Goal: Find contact information: Obtain details needed to contact an individual or organization

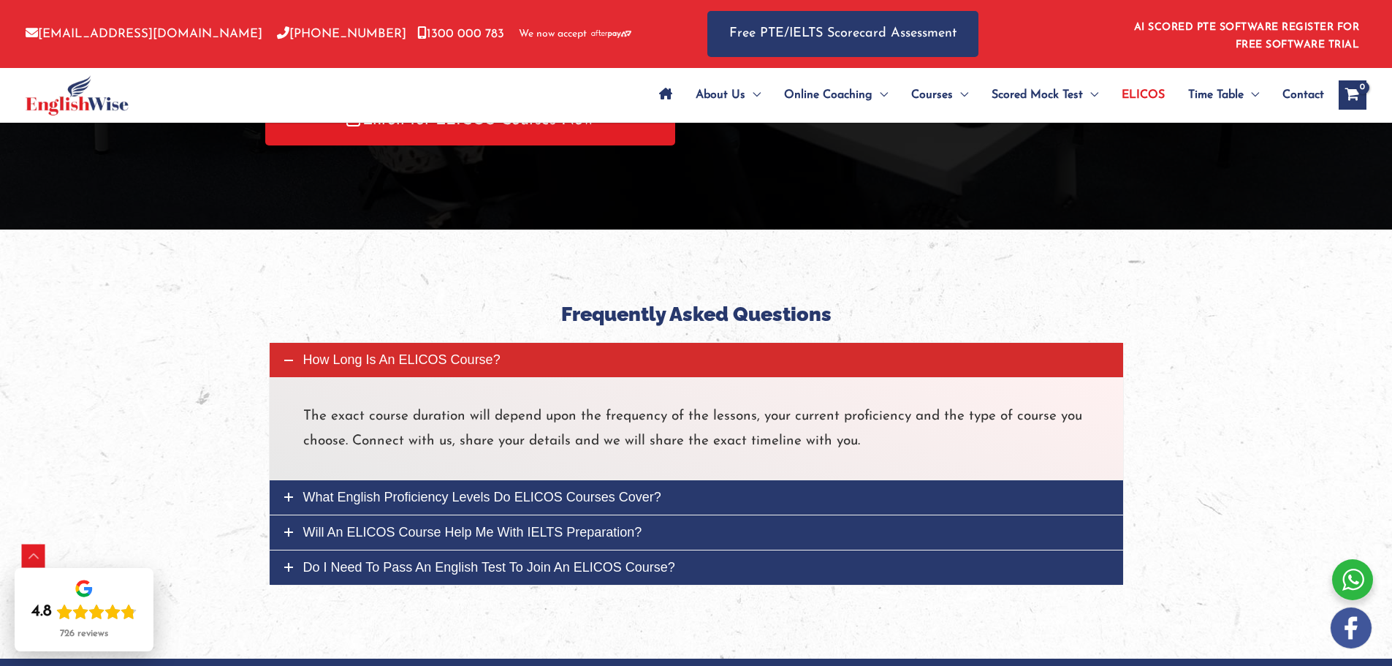
scroll to position [3446, 0]
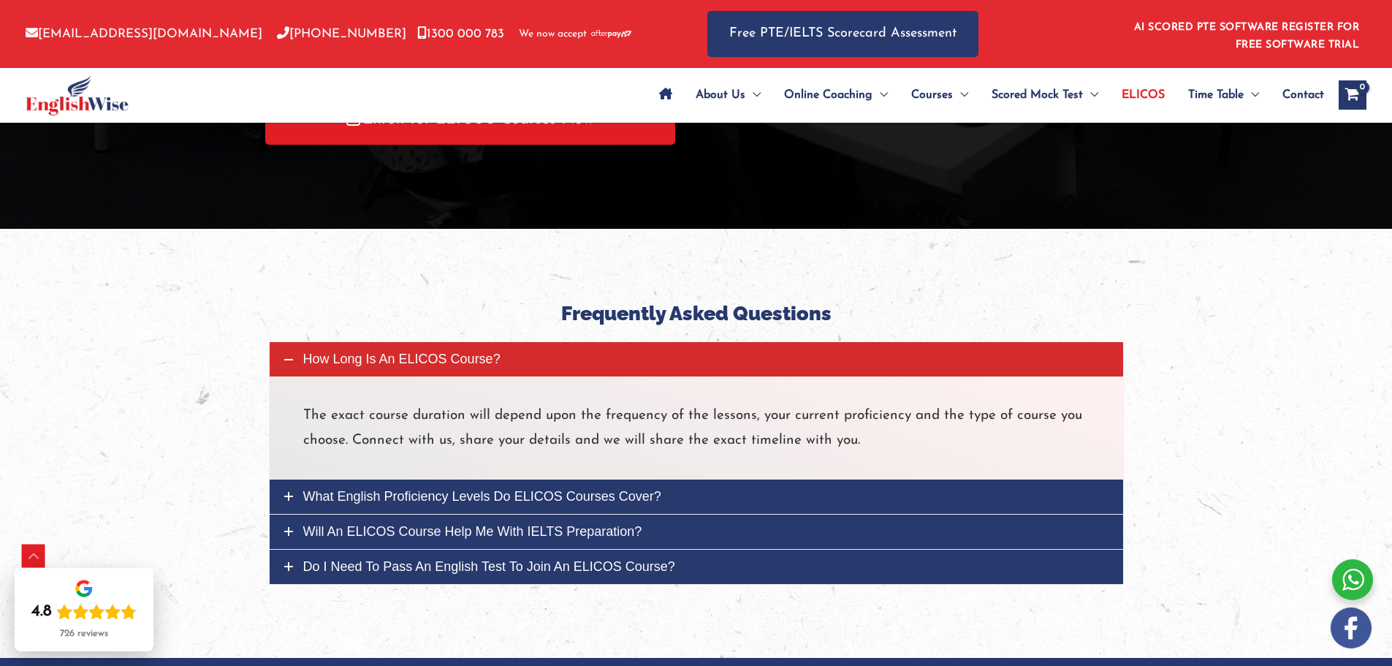
click at [91, 288] on div at bounding box center [696, 443] width 1392 height 429
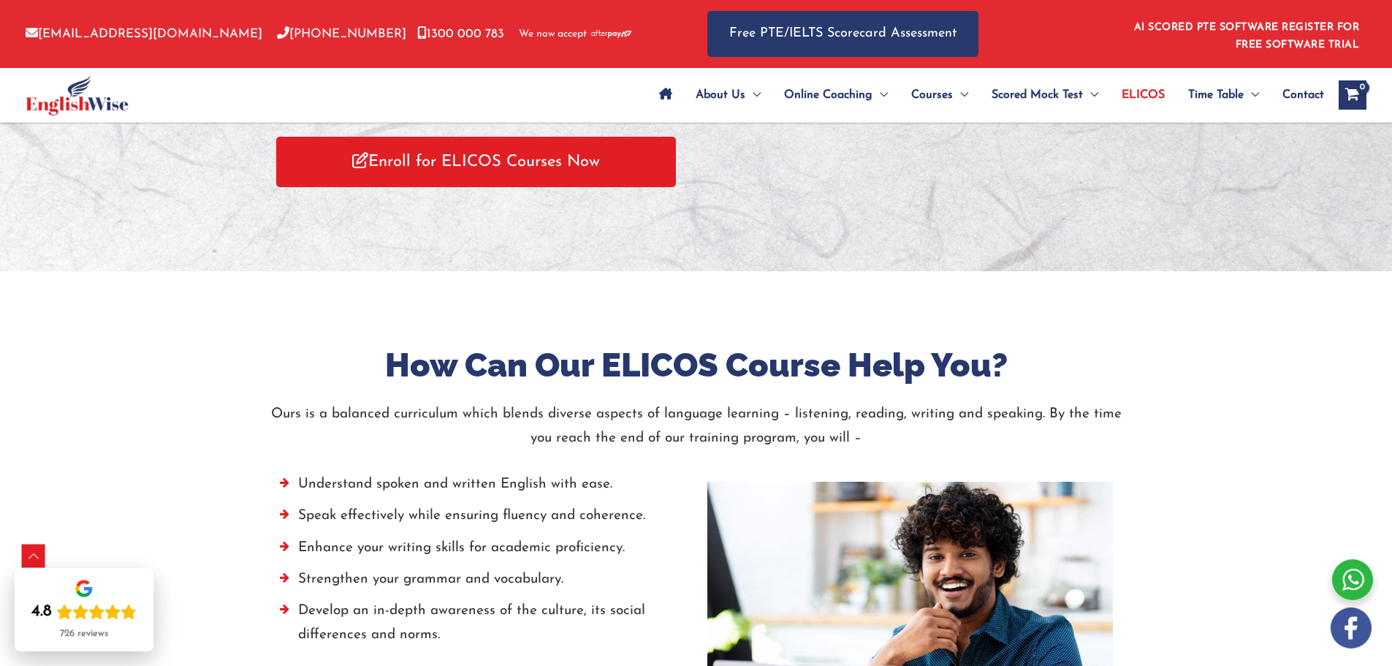
scroll to position [1619, 0]
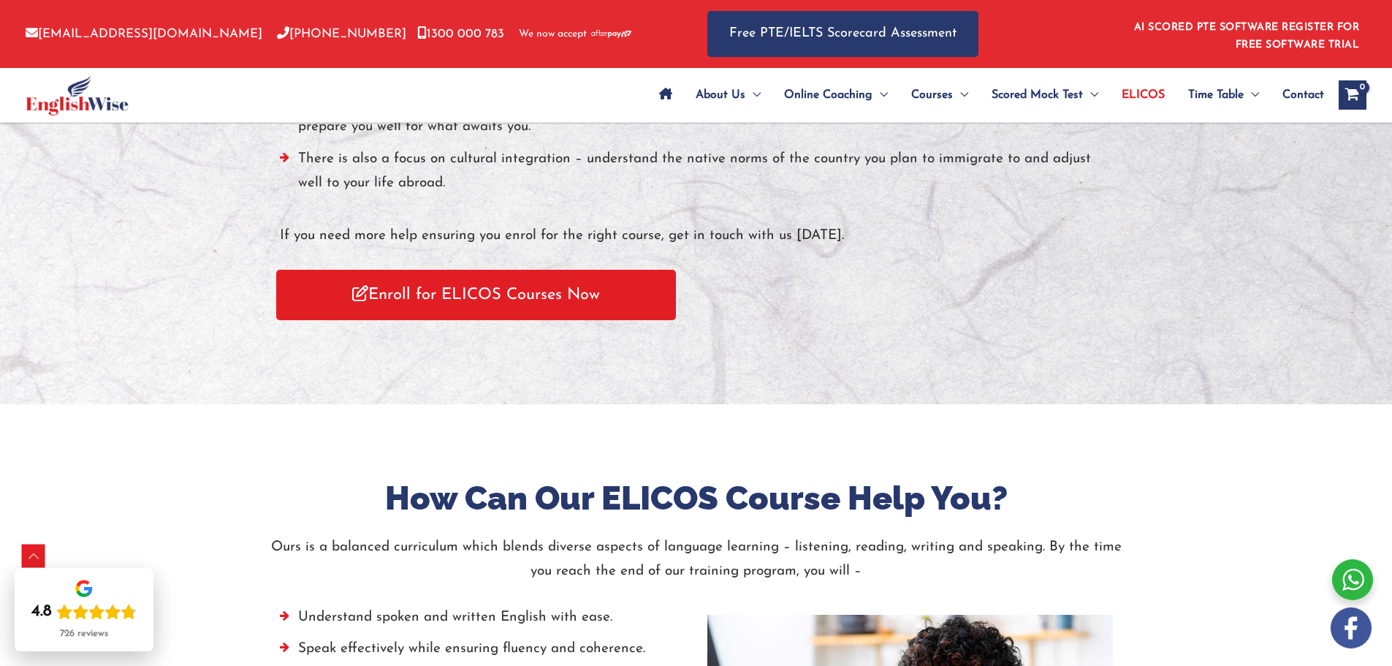
click at [1300, 94] on span "Contact" at bounding box center [1304, 94] width 42 height 51
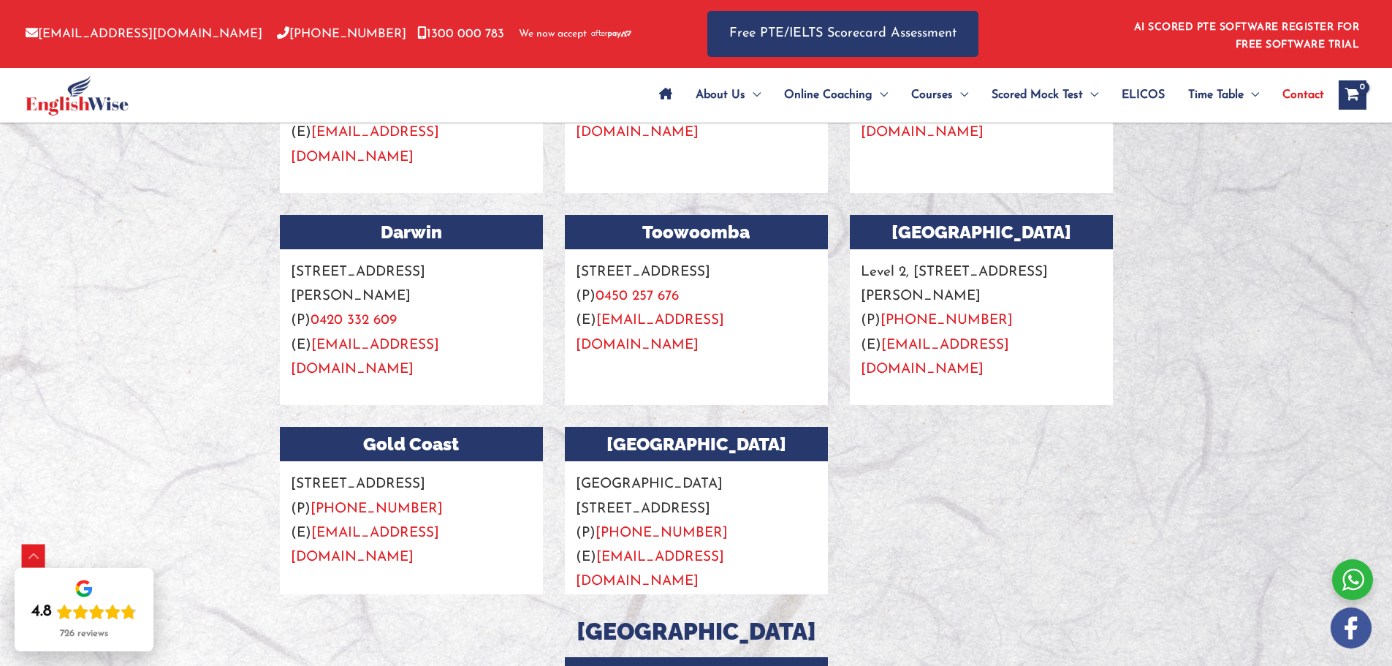
scroll to position [1690, 0]
